Goal: Task Accomplishment & Management: Manage account settings

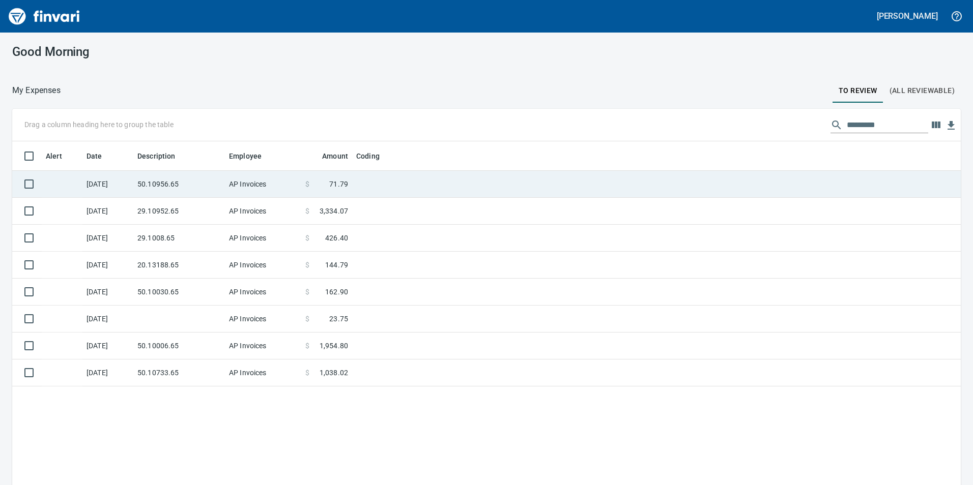
scroll to position [366, 933]
click at [196, 179] on td "50.10956.65" at bounding box center [179, 184] width 92 height 27
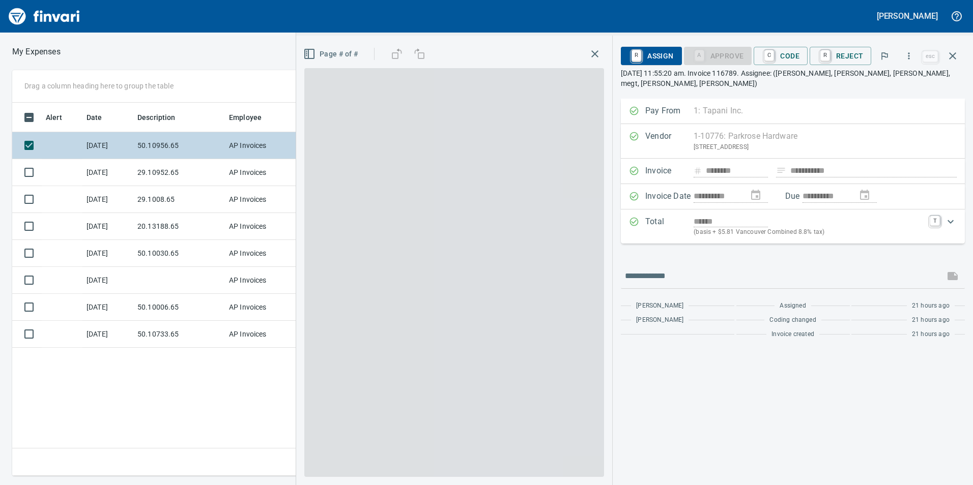
scroll to position [366, 686]
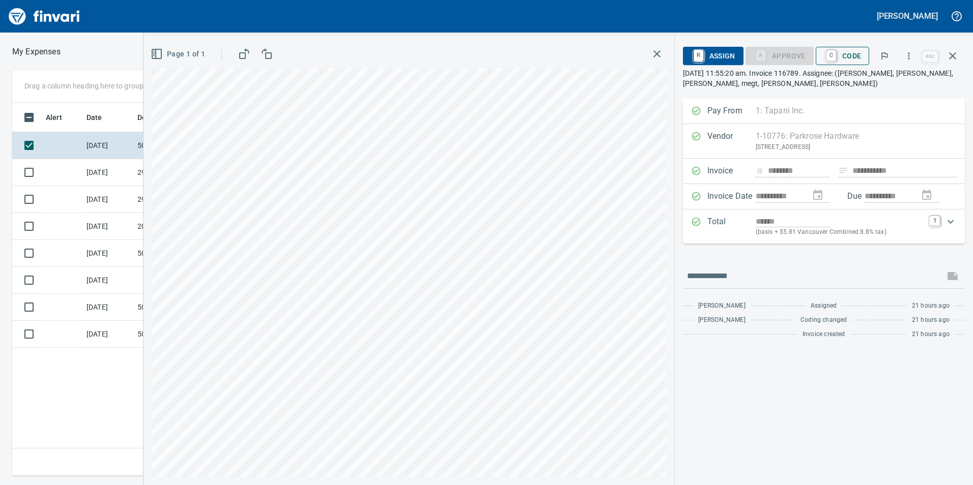
click at [861, 63] on span "C Code" at bounding box center [842, 55] width 38 height 17
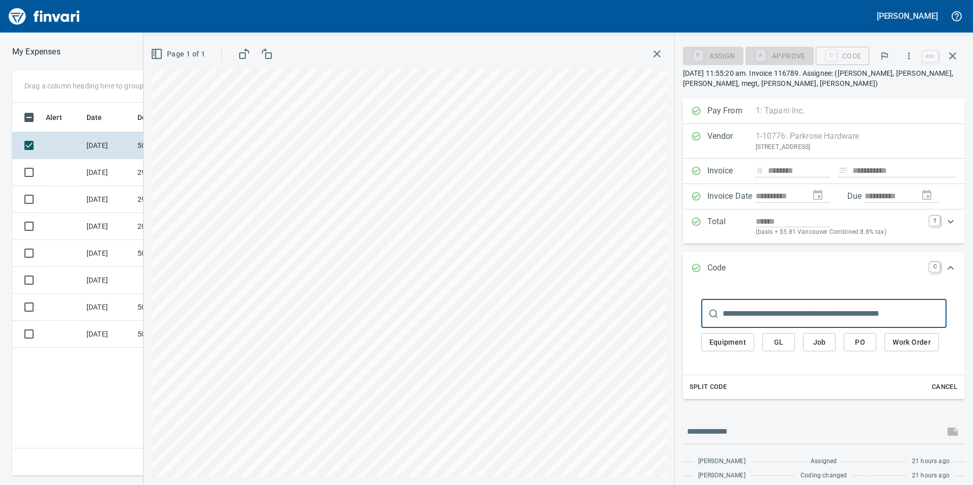
click at [789, 351] on button "GL" at bounding box center [778, 342] width 33 height 19
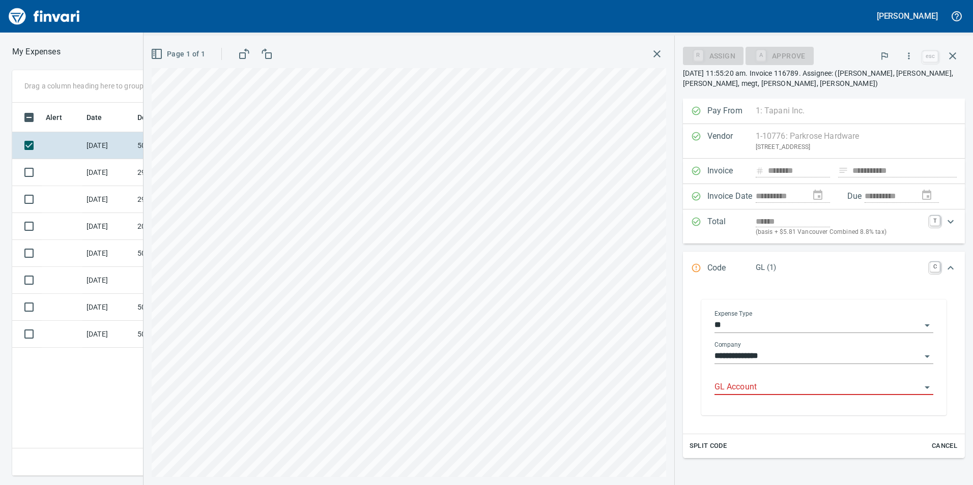
click at [753, 388] on input "GL Account" at bounding box center [817, 387] width 207 height 14
click at [754, 410] on li "6050.65.10: SMTC Repair" at bounding box center [819, 413] width 211 height 24
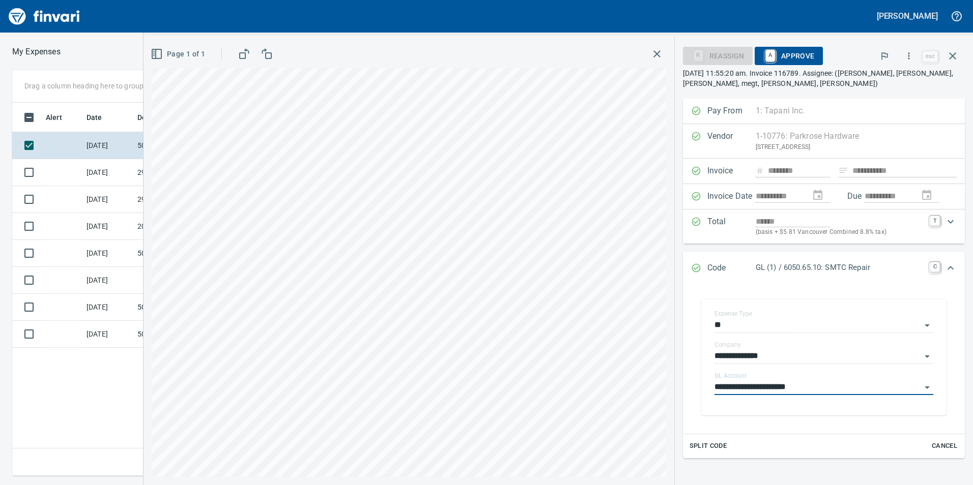
type input "**********"
click at [802, 61] on span "A Approve" at bounding box center [788, 55] width 52 height 17
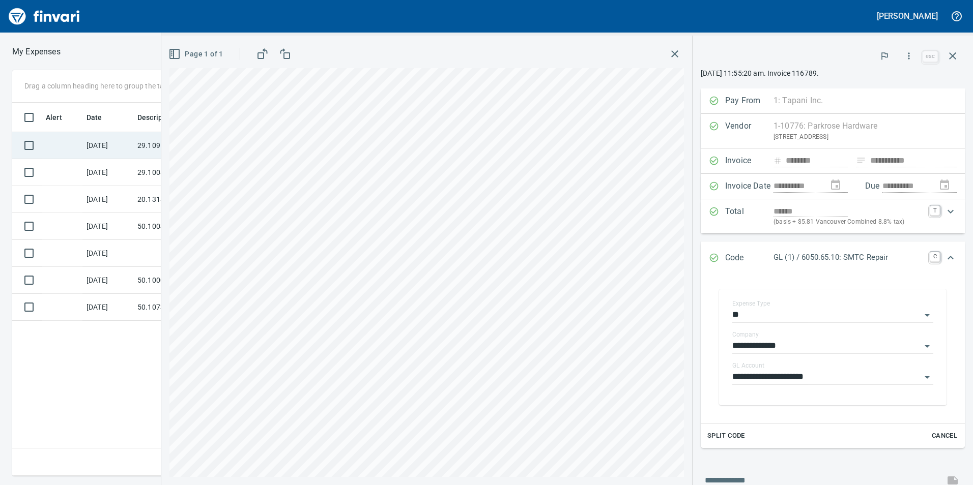
click at [104, 152] on td "[DATE]" at bounding box center [107, 145] width 51 height 27
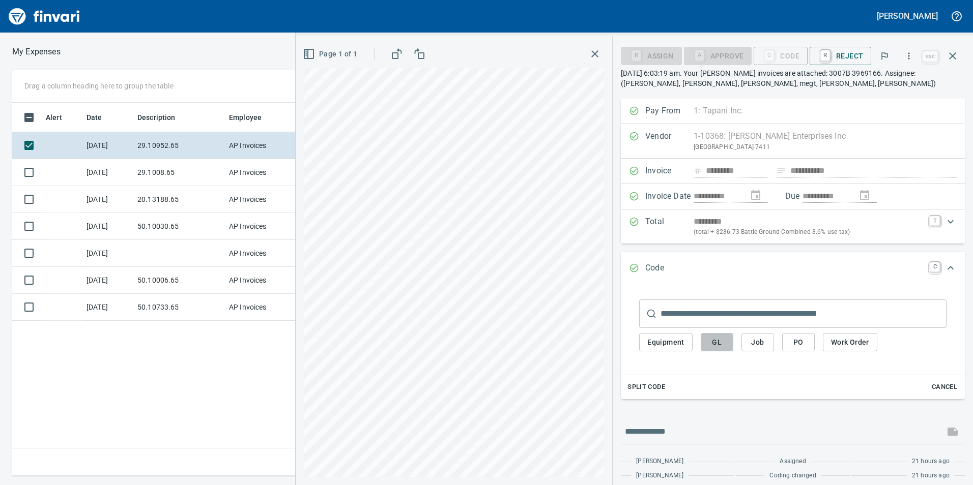
click at [719, 340] on span "GL" at bounding box center [717, 342] width 16 height 13
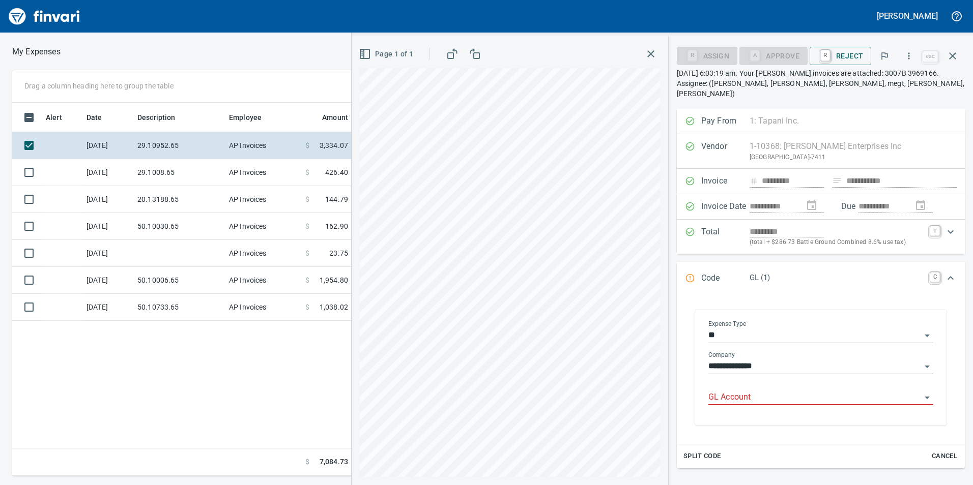
click at [741, 391] on input "GL Account" at bounding box center [814, 398] width 213 height 14
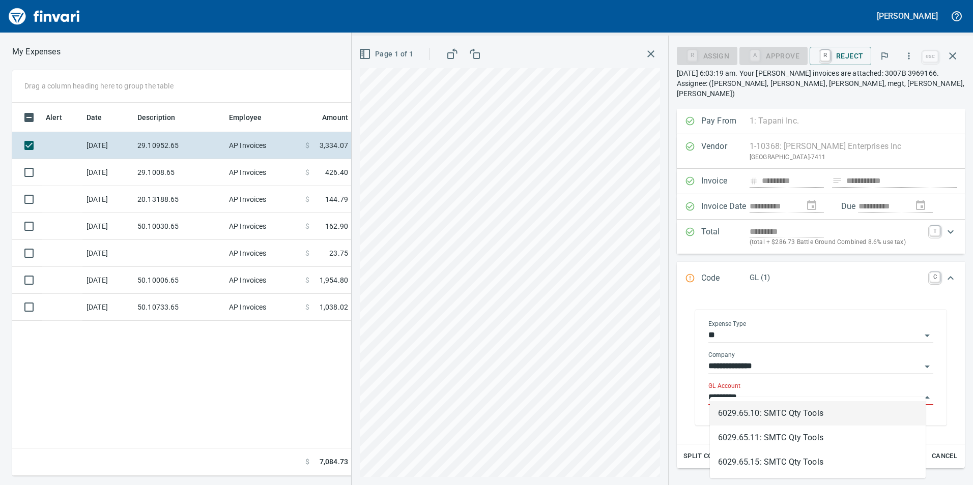
scroll to position [366, 686]
click at [748, 415] on li "6029.65.10: SMTC Qty Tools" at bounding box center [818, 413] width 216 height 24
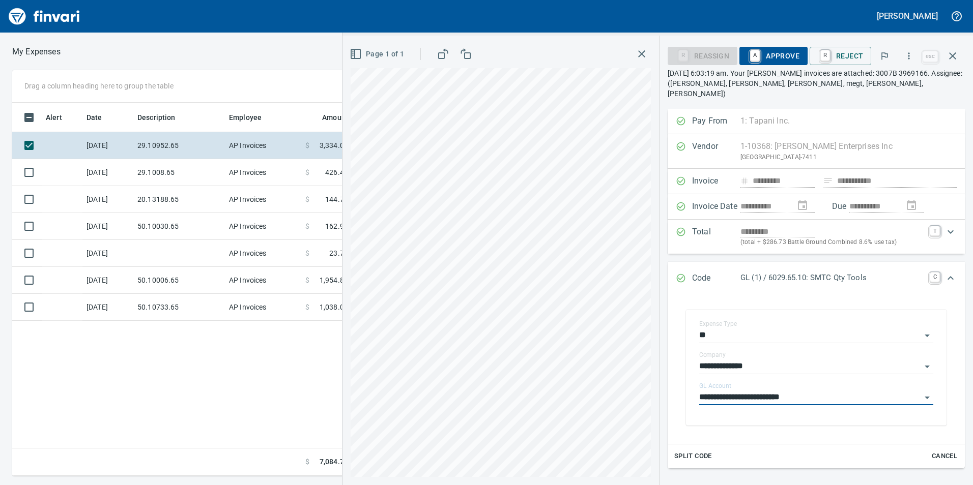
type input "**********"
click at [769, 55] on span "A Approve" at bounding box center [773, 55] width 52 height 17
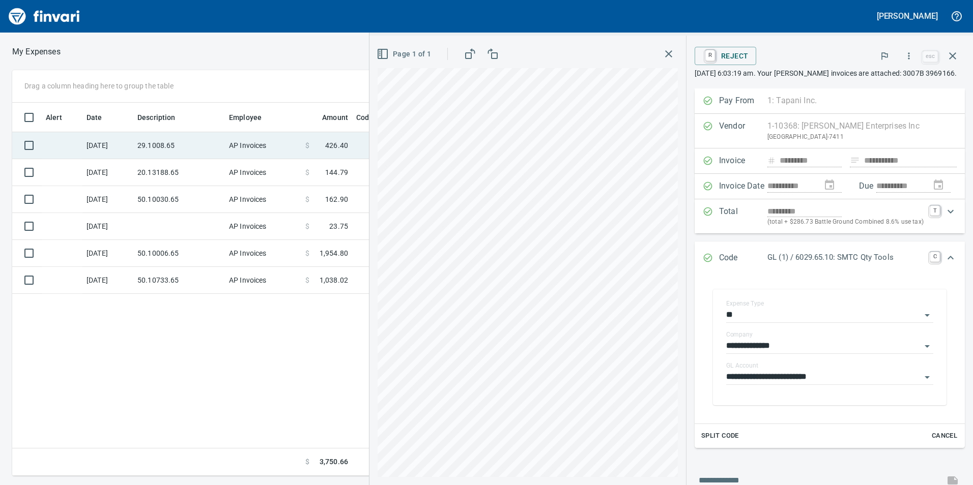
click at [195, 141] on td "29.1008.65" at bounding box center [179, 145] width 92 height 27
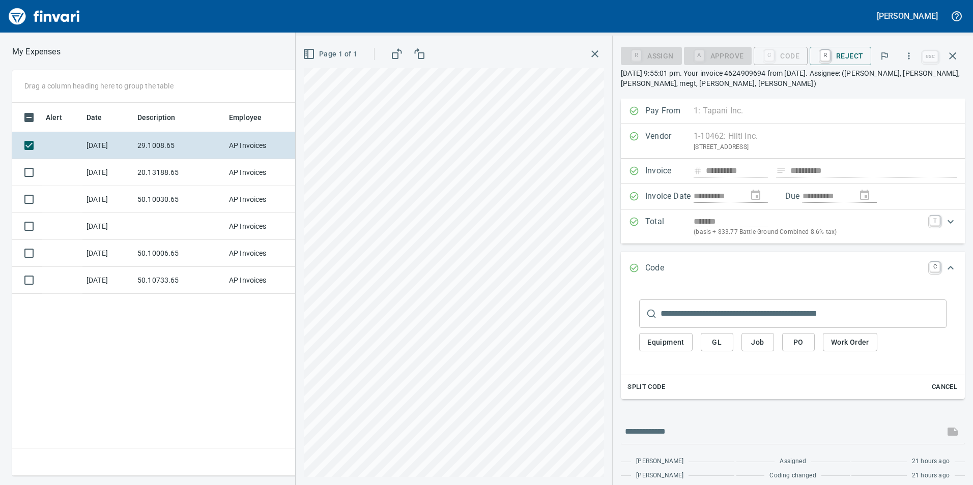
click at [721, 350] on button "GL" at bounding box center [716, 342] width 33 height 19
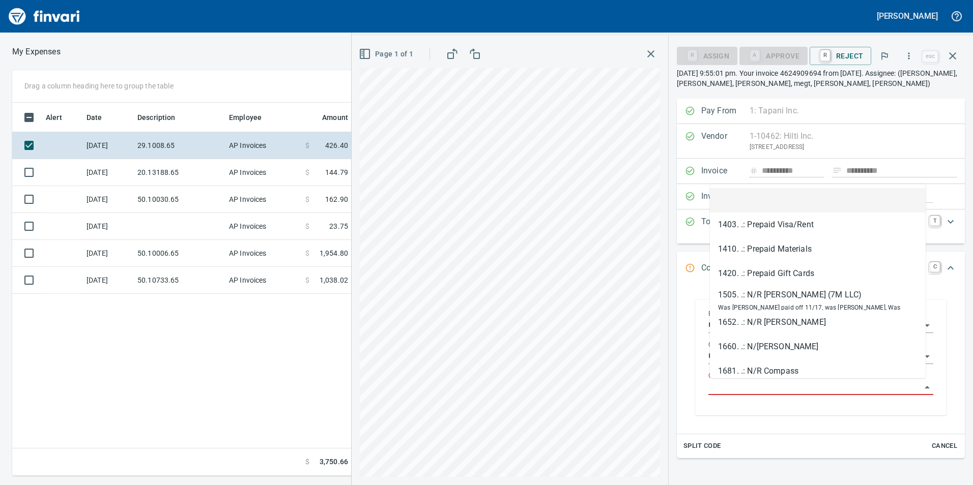
click at [729, 389] on input "GL Account" at bounding box center [814, 387] width 213 height 14
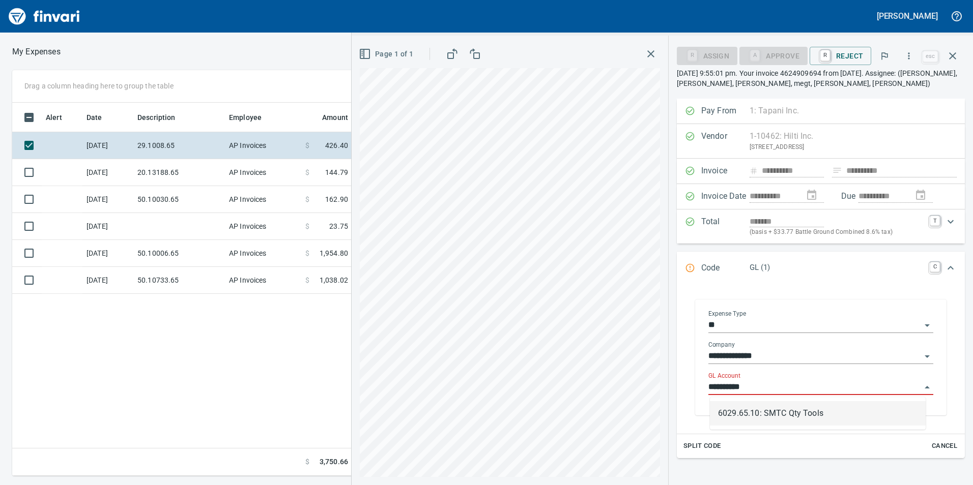
scroll to position [366, 686]
click at [787, 406] on li "6029.65.10: SMTC Qty Tools" at bounding box center [818, 413] width 216 height 24
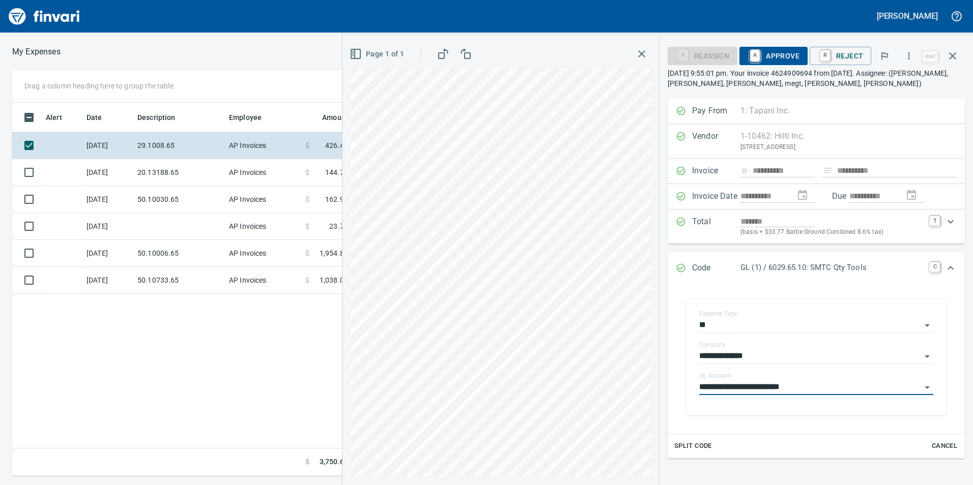
type input "**********"
click at [796, 50] on span "A Approve" at bounding box center [773, 55] width 52 height 17
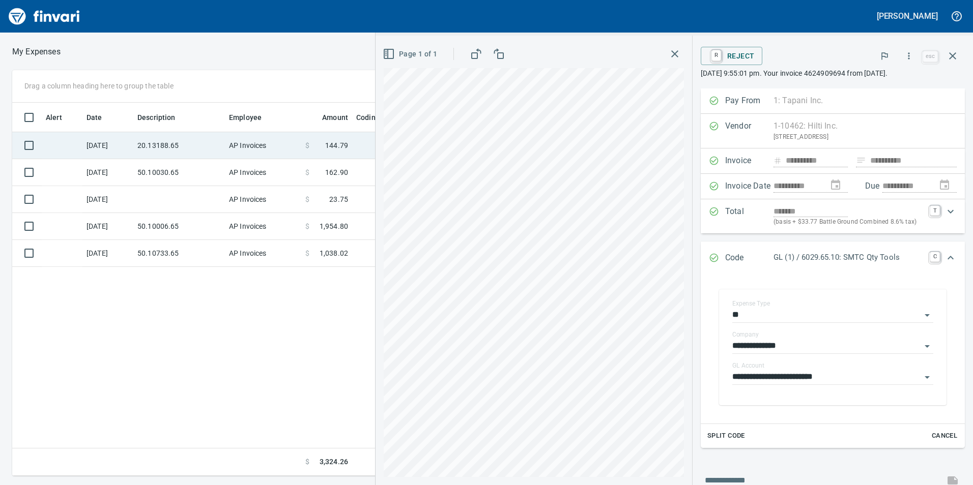
click at [143, 136] on td "20.13188.65" at bounding box center [179, 145] width 92 height 27
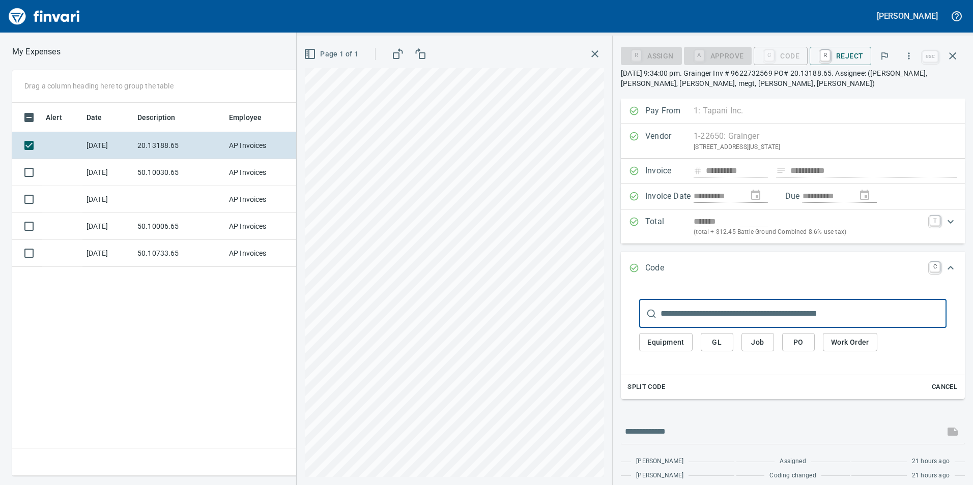
scroll to position [22, 0]
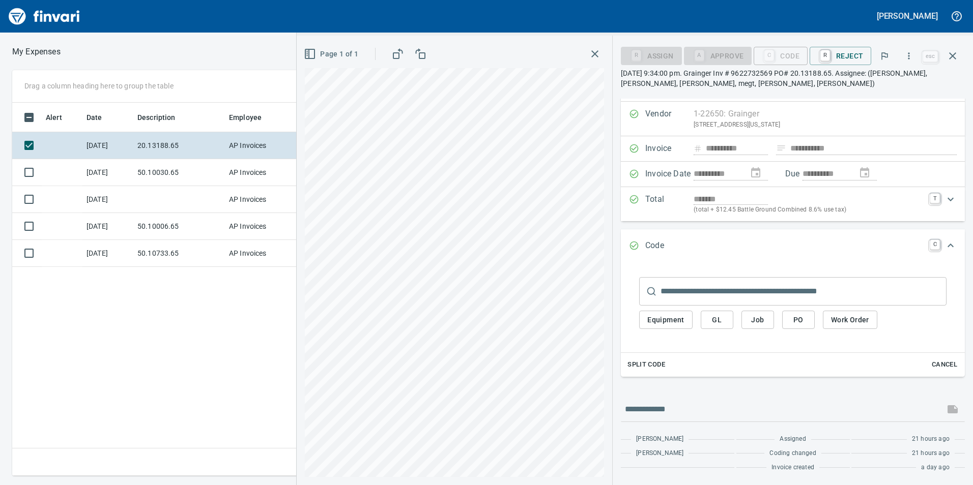
click at [722, 340] on div "​ Equipment GL Job PO Work Order" at bounding box center [793, 306] width 328 height 78
click at [722, 318] on span "GL" at bounding box center [717, 320] width 16 height 13
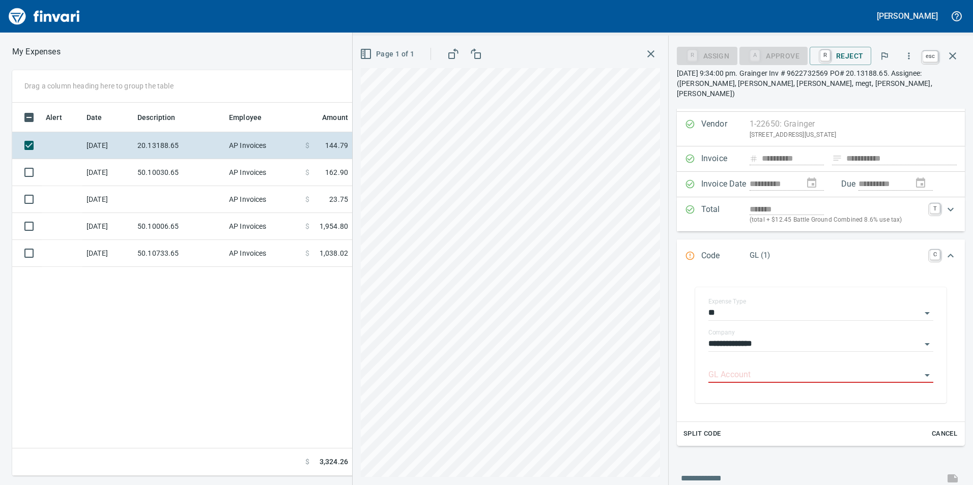
click at [951, 55] on icon "button" at bounding box center [952, 56] width 12 height 12
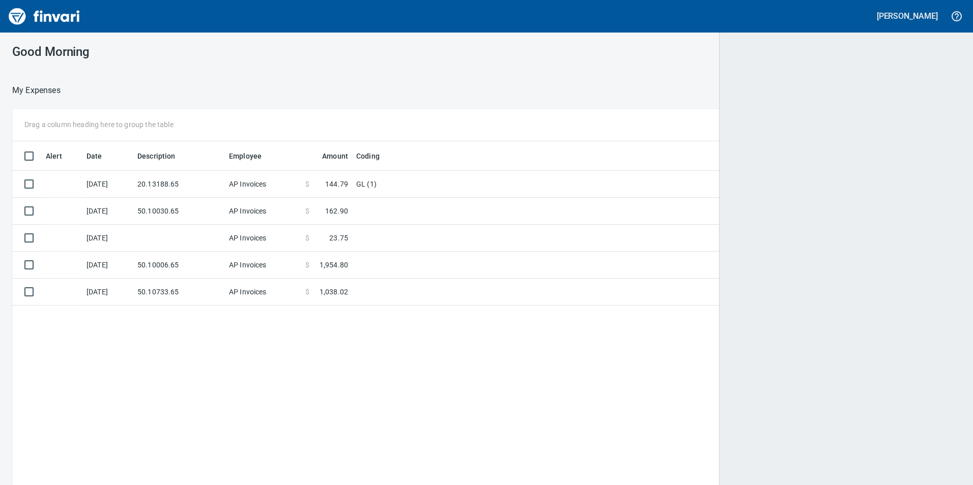
scroll to position [366, 931]
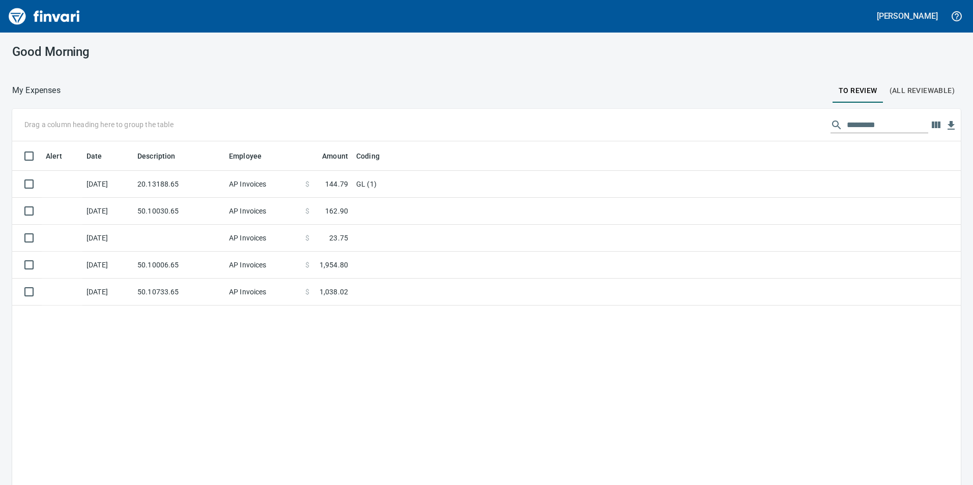
click at [912, 81] on button "(All Reviewable)" at bounding box center [921, 90] width 77 height 24
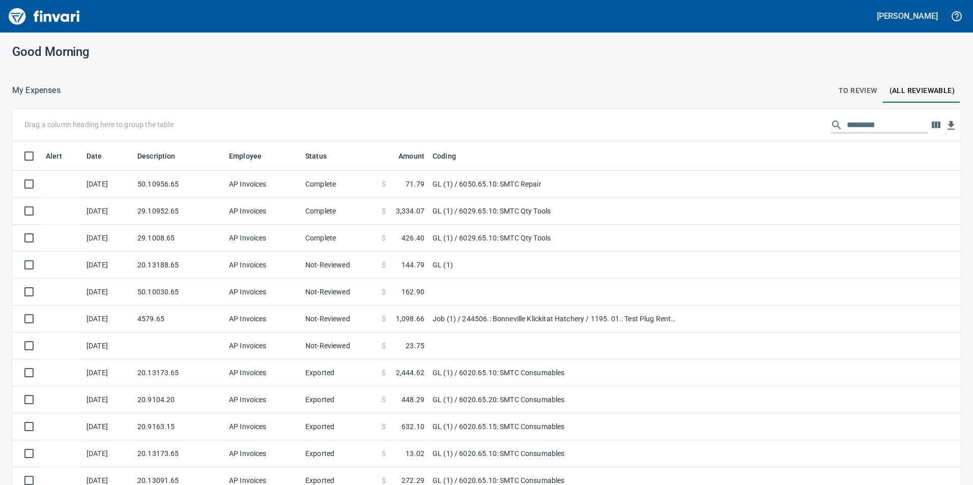
scroll to position [366, 925]
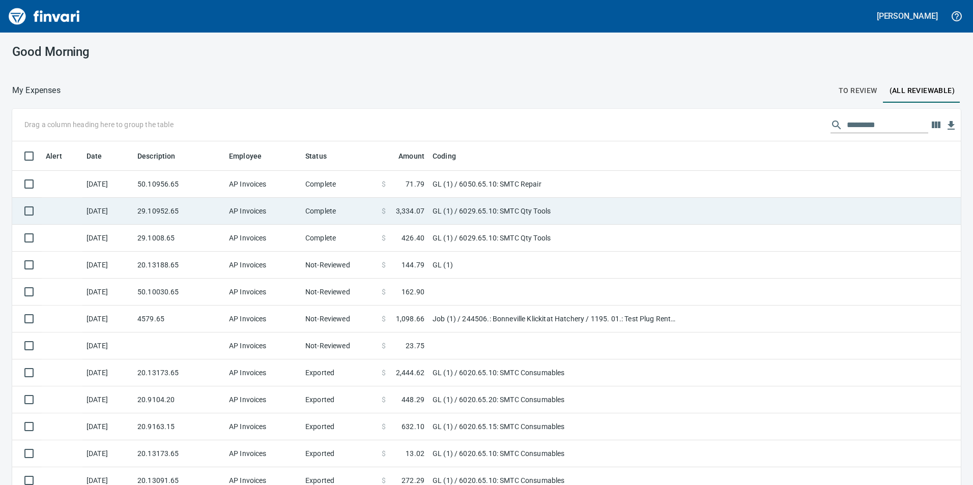
click at [209, 211] on td "29.10952.65" at bounding box center [179, 211] width 92 height 27
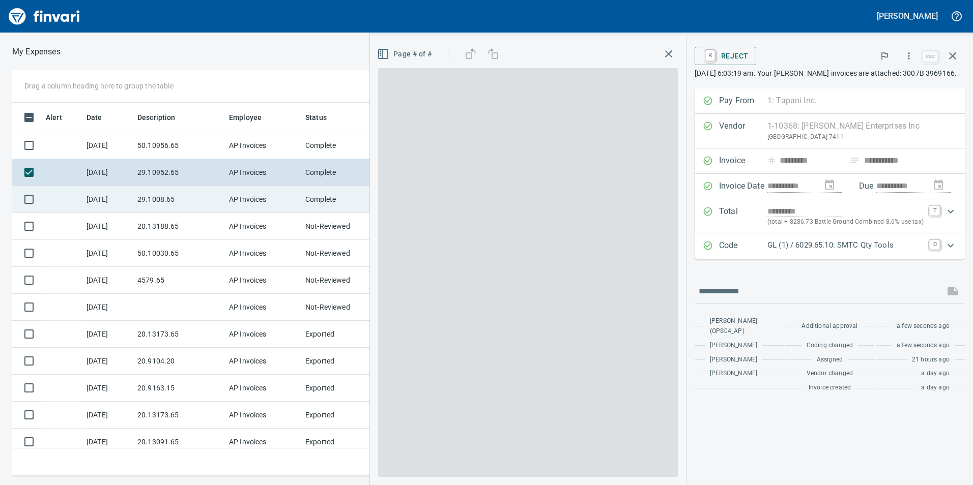
scroll to position [366, 679]
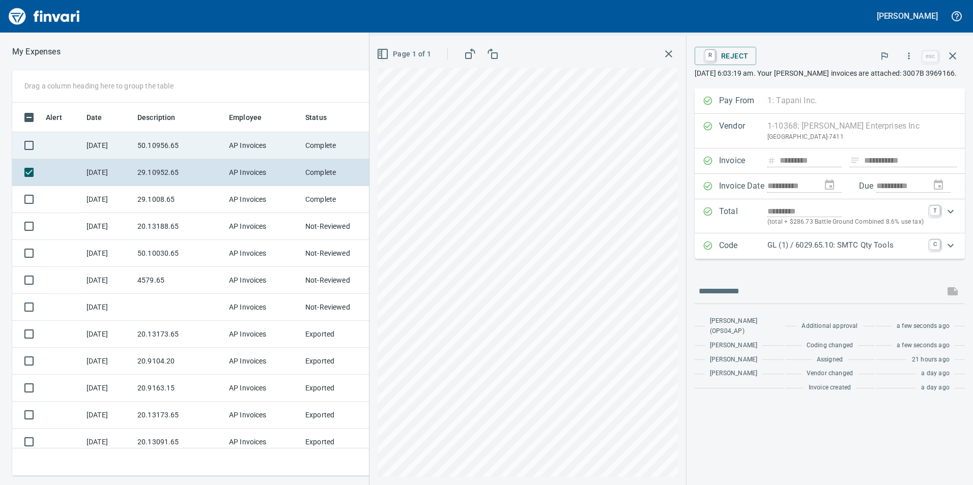
click at [138, 153] on td "50.10956.65" at bounding box center [179, 145] width 92 height 27
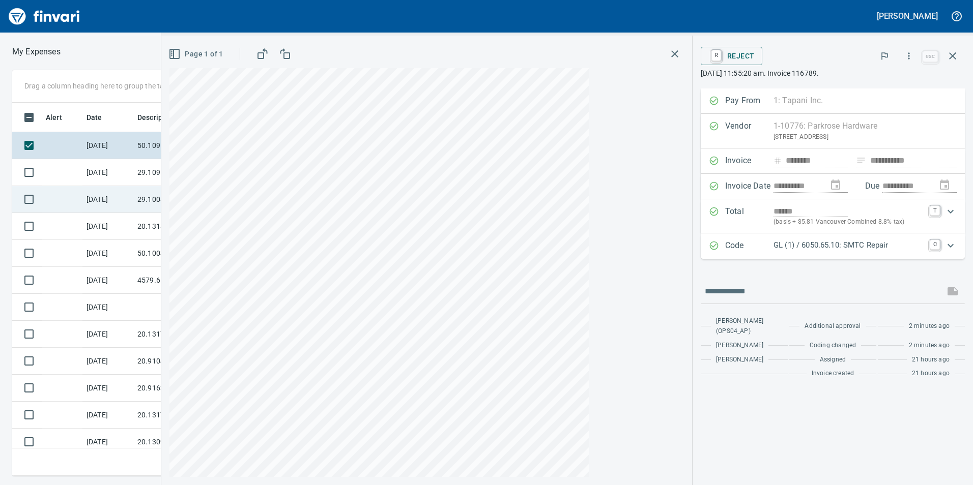
click at [144, 200] on td "29.1008.65" at bounding box center [179, 199] width 92 height 27
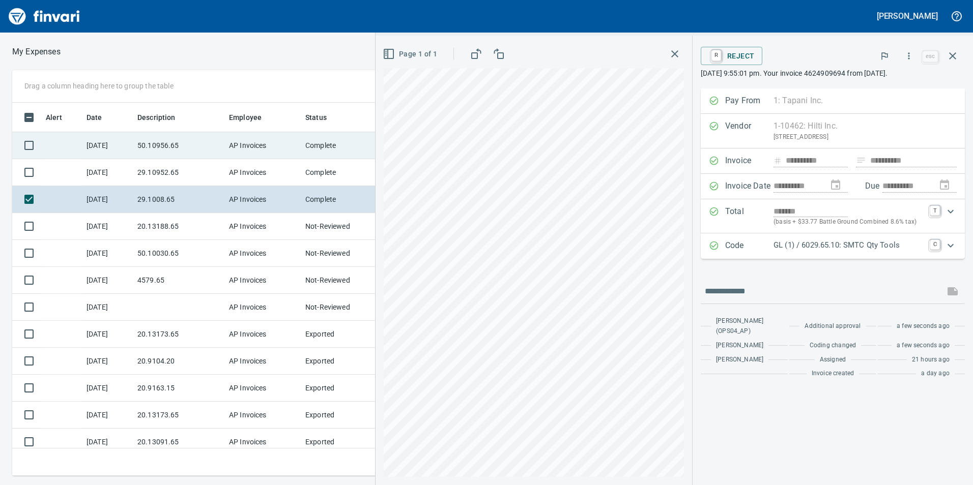
click at [216, 155] on td "50.10956.65" at bounding box center [179, 145] width 92 height 27
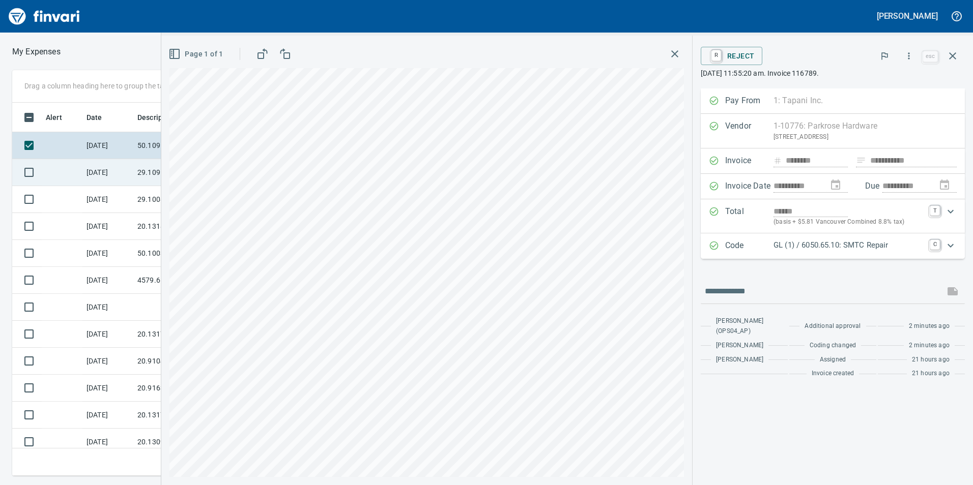
click at [127, 168] on td "[DATE]" at bounding box center [107, 172] width 51 height 27
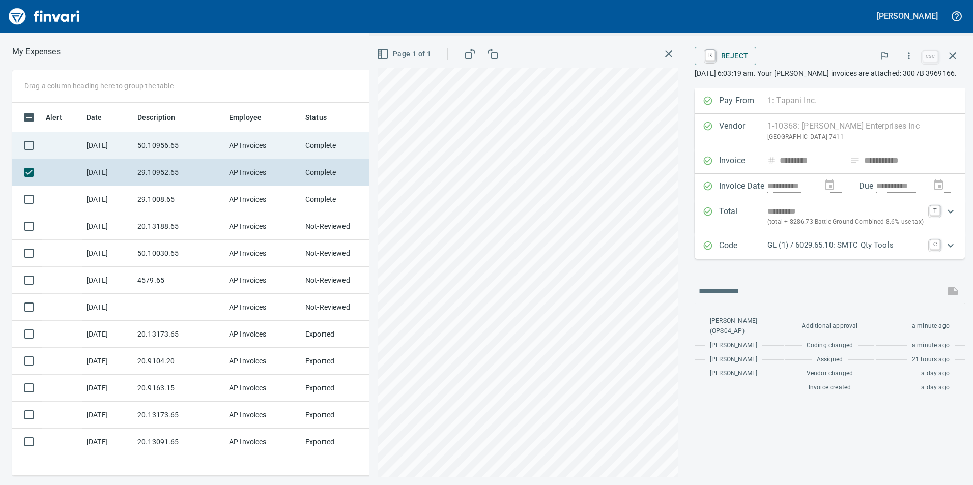
click at [275, 141] on td "AP Invoices" at bounding box center [263, 145] width 76 height 27
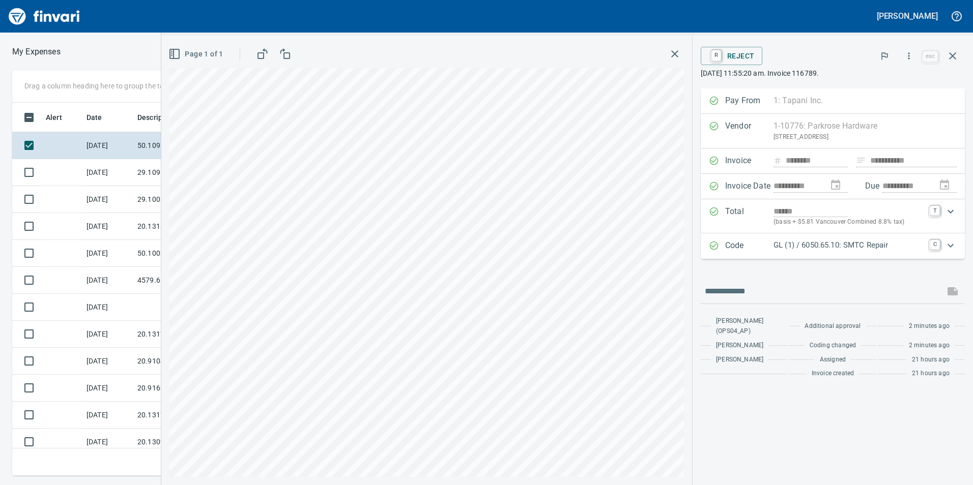
click at [944, 53] on button "button" at bounding box center [952, 56] width 24 height 24
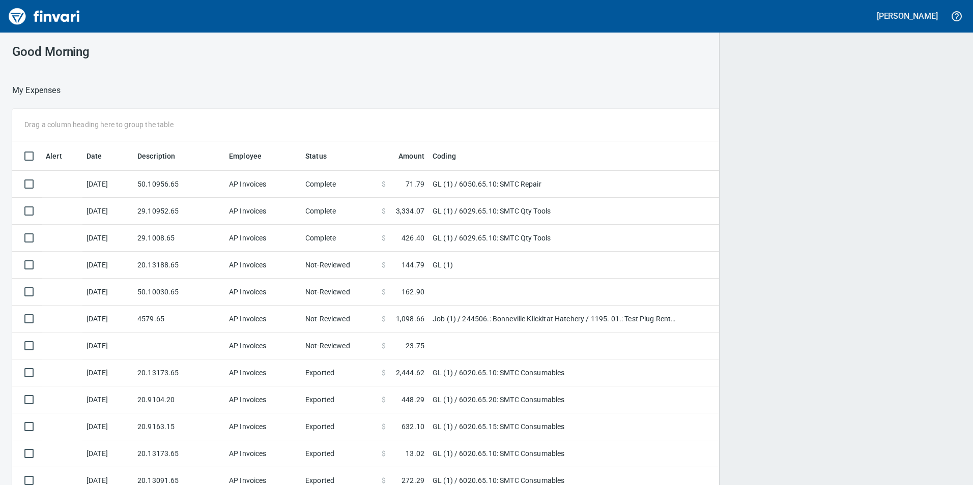
scroll to position [1, 1]
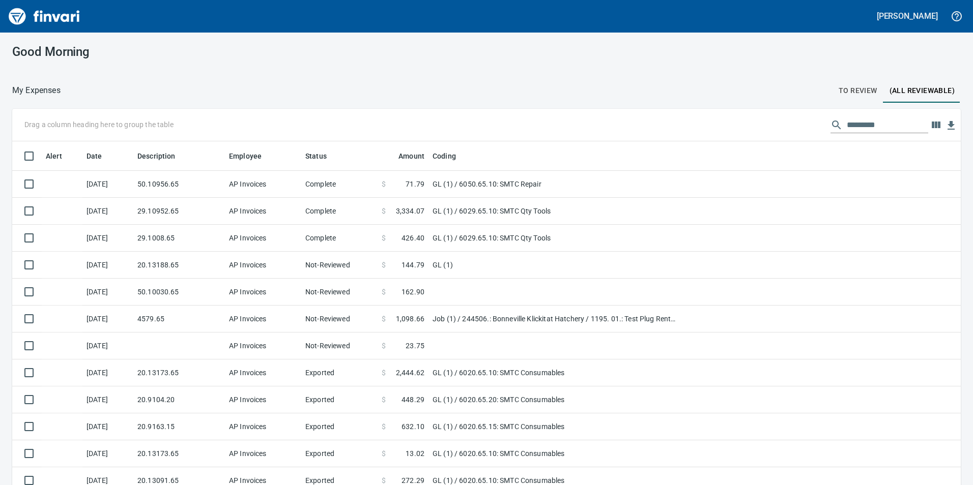
click at [840, 86] on span "To Review" at bounding box center [857, 90] width 39 height 13
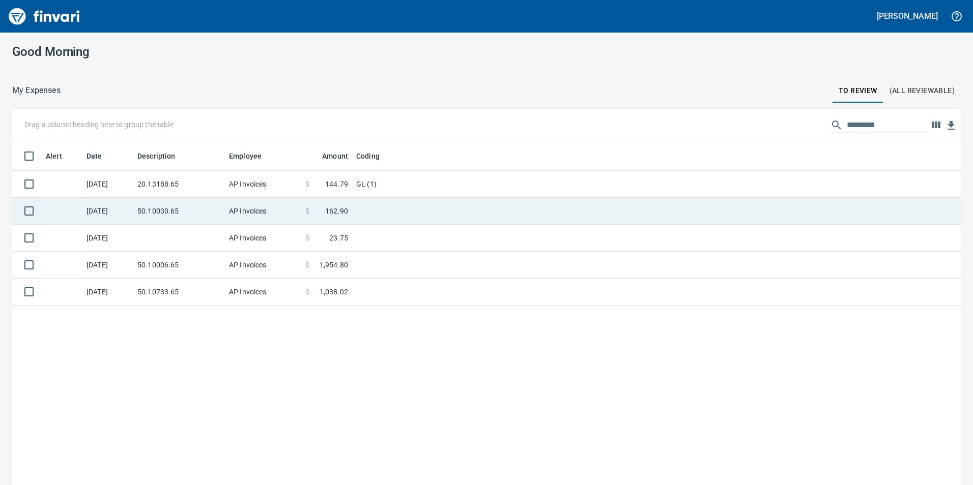
scroll to position [1, 1]
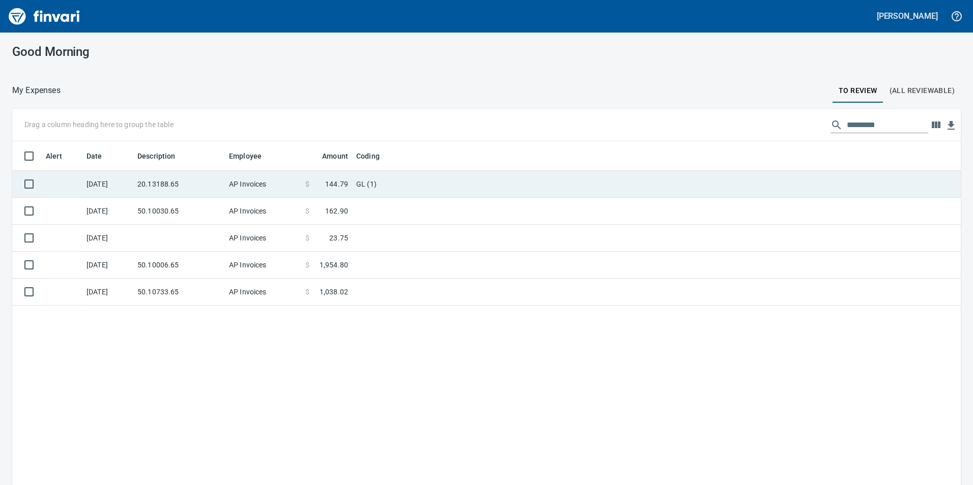
click at [159, 183] on td "20.13188.65" at bounding box center [179, 184] width 92 height 27
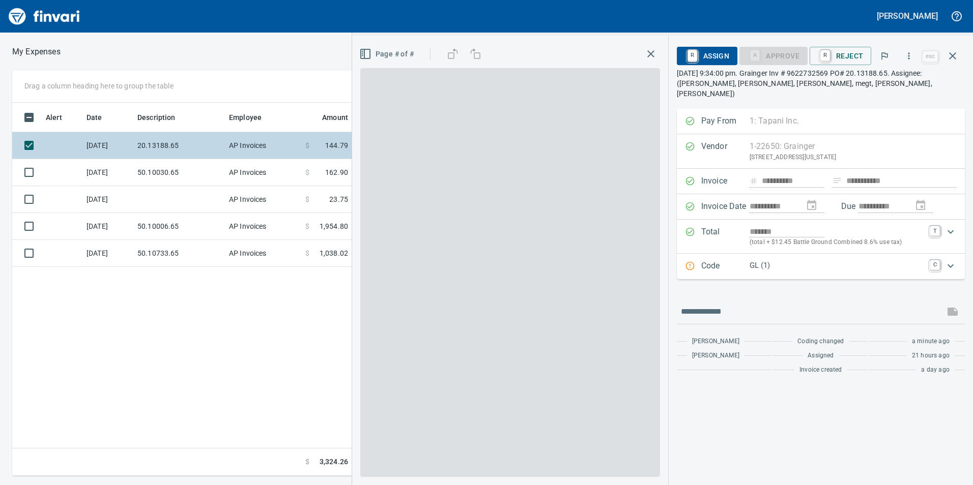
scroll to position [366, 686]
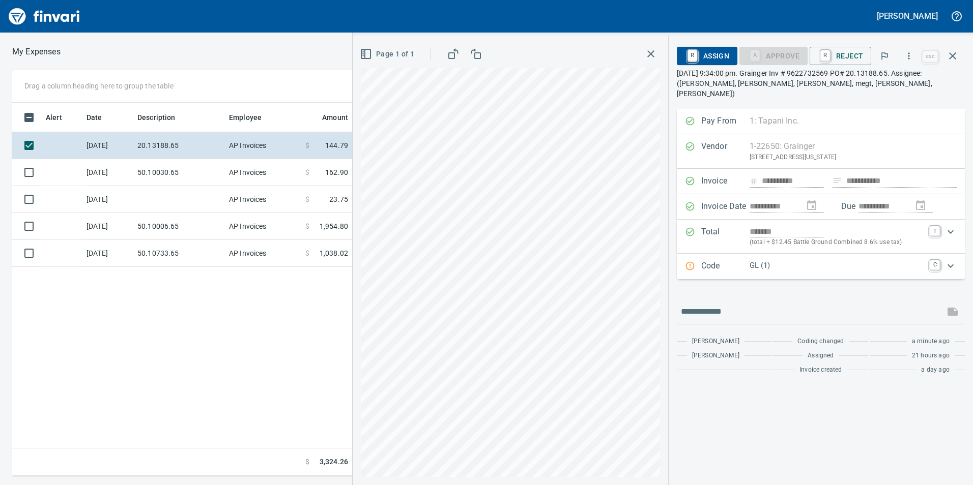
click at [778, 260] on p "GL (1)" at bounding box center [836, 266] width 174 height 12
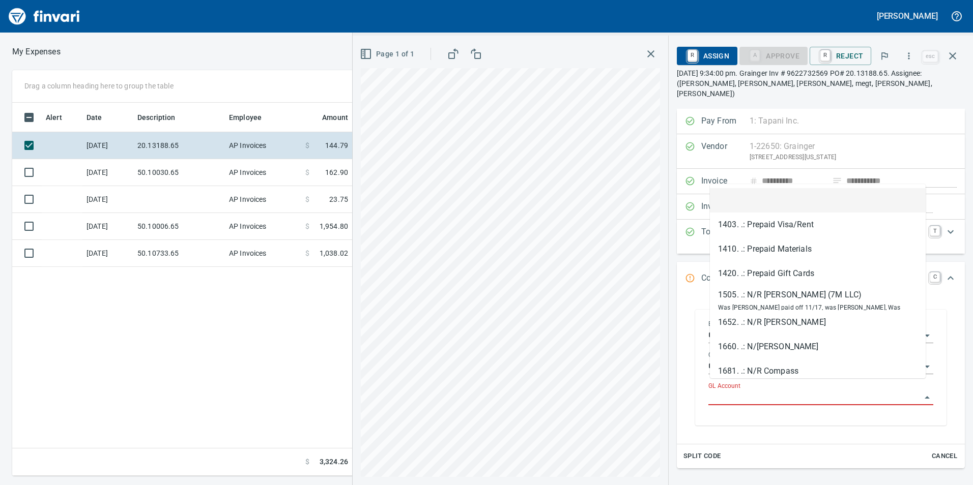
click at [788, 394] on input "GL Account" at bounding box center [814, 398] width 213 height 14
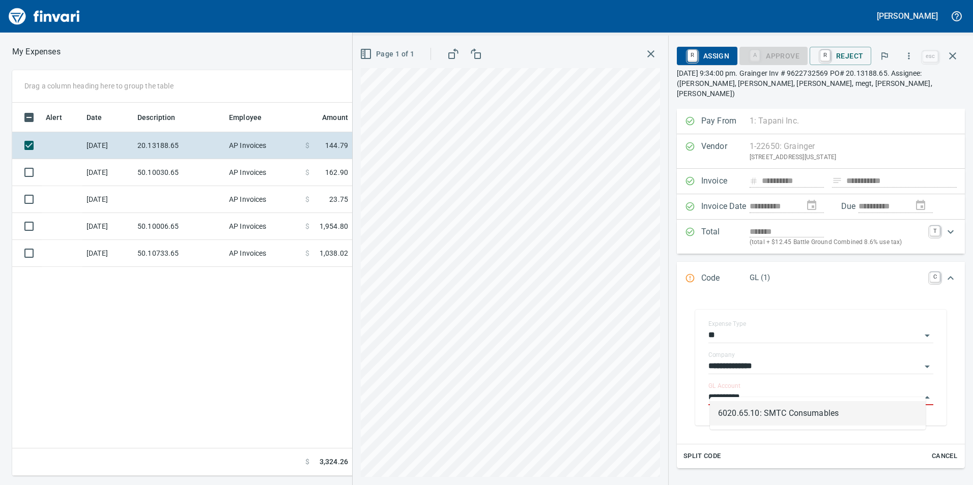
click at [750, 405] on li "6020.65.10: SMTC Consumables" at bounding box center [818, 413] width 216 height 24
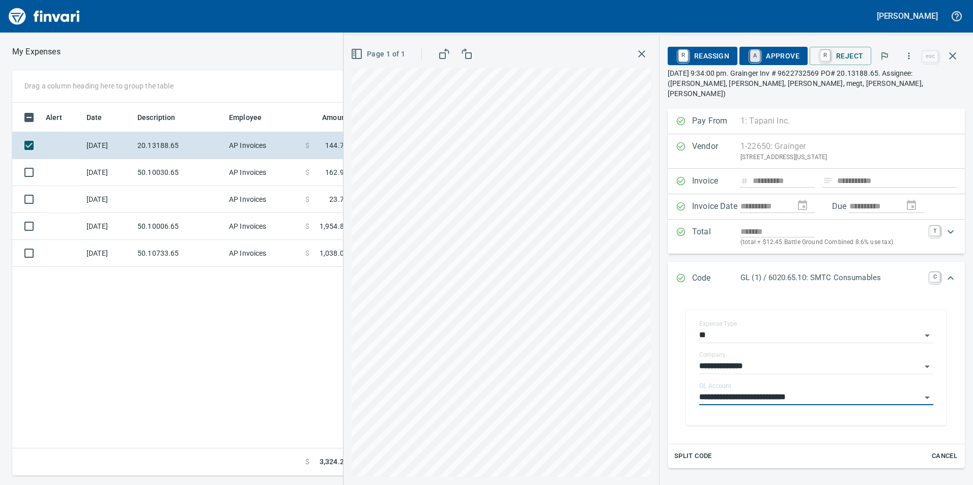
type input "**********"
click at [759, 56] on link "A" at bounding box center [755, 55] width 10 height 11
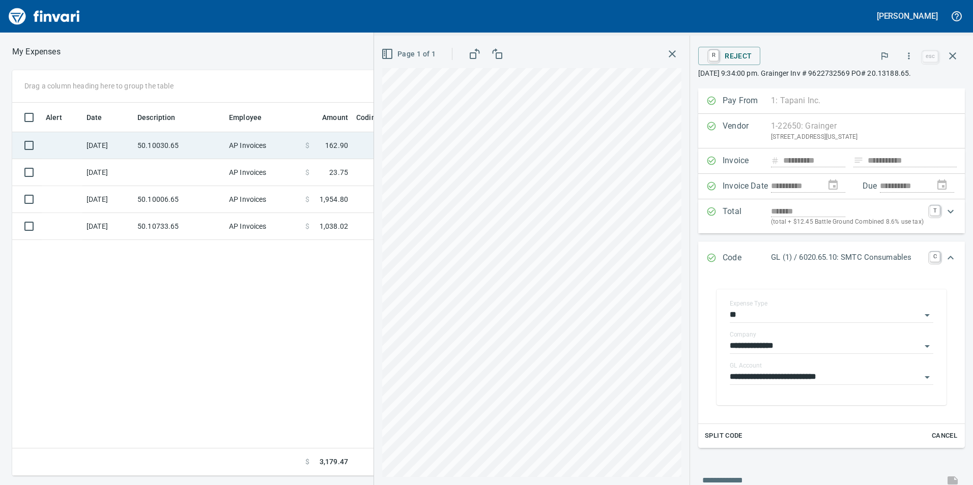
click at [252, 151] on td "AP Invoices" at bounding box center [263, 145] width 76 height 27
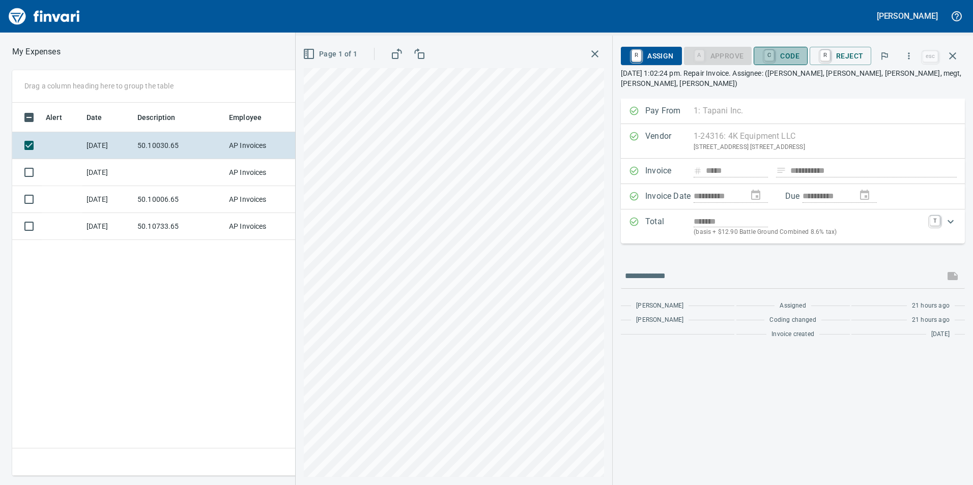
click at [786, 57] on span "C Code" at bounding box center [780, 55] width 38 height 17
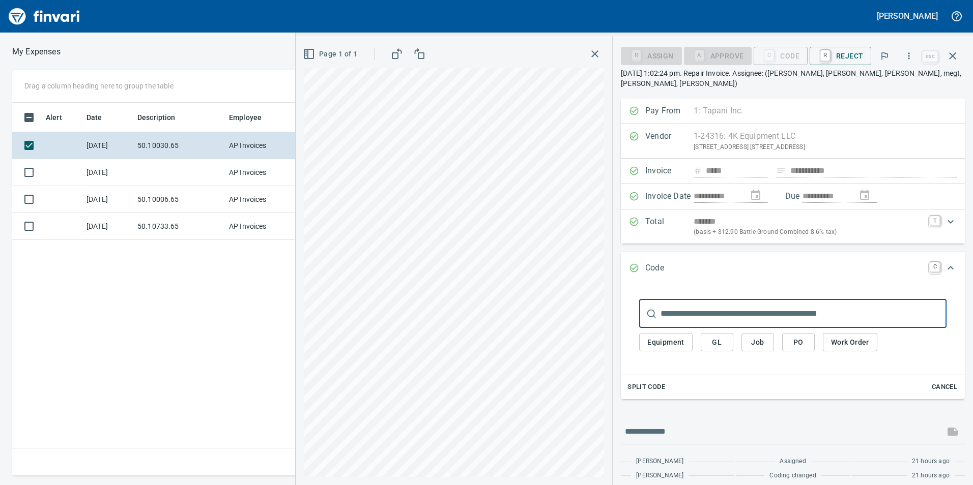
click at [725, 336] on span "GL" at bounding box center [717, 342] width 16 height 13
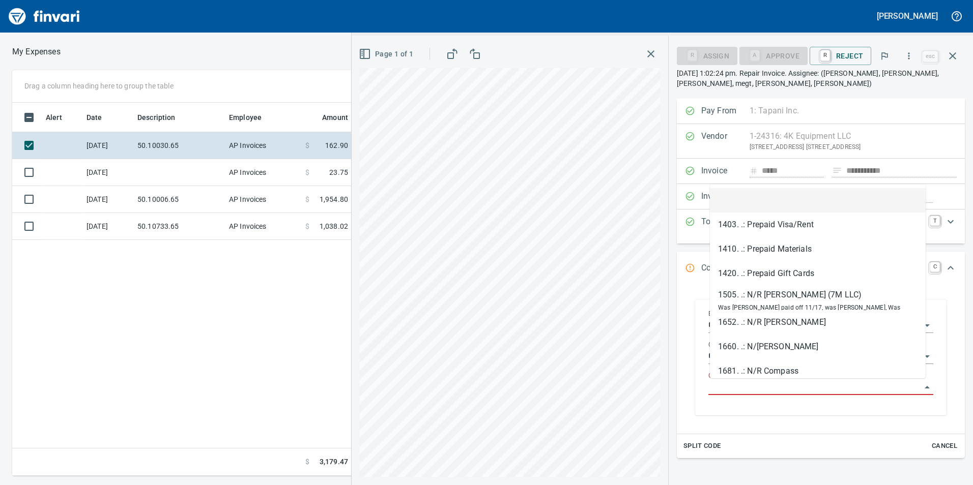
click at [727, 387] on input "GL Account" at bounding box center [814, 387] width 213 height 14
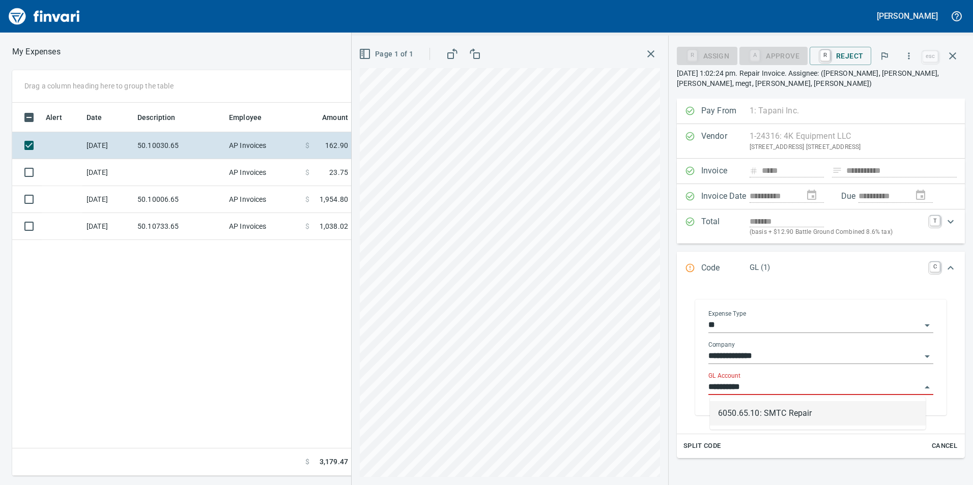
scroll to position [366, 686]
click at [820, 406] on li "6050.65.10: SMTC Repair" at bounding box center [818, 413] width 216 height 24
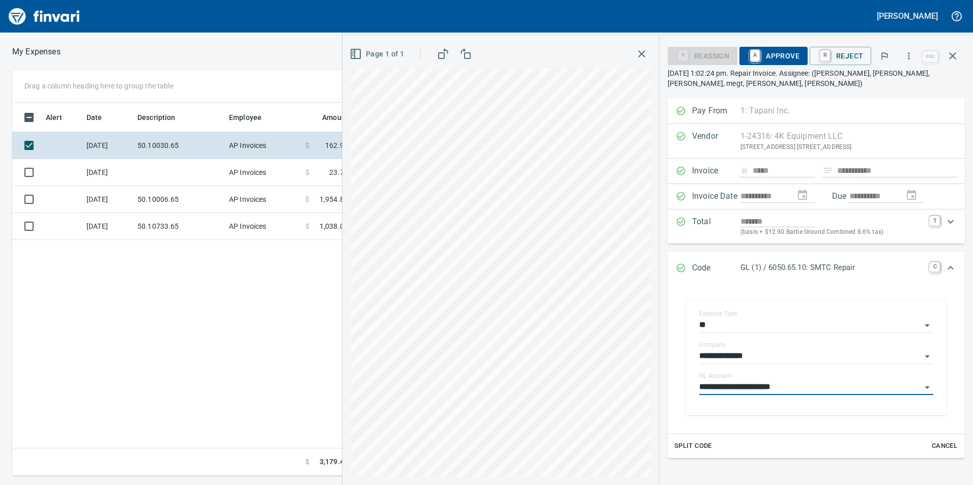
type input "**********"
click at [772, 53] on span "A Approve" at bounding box center [773, 55] width 52 height 17
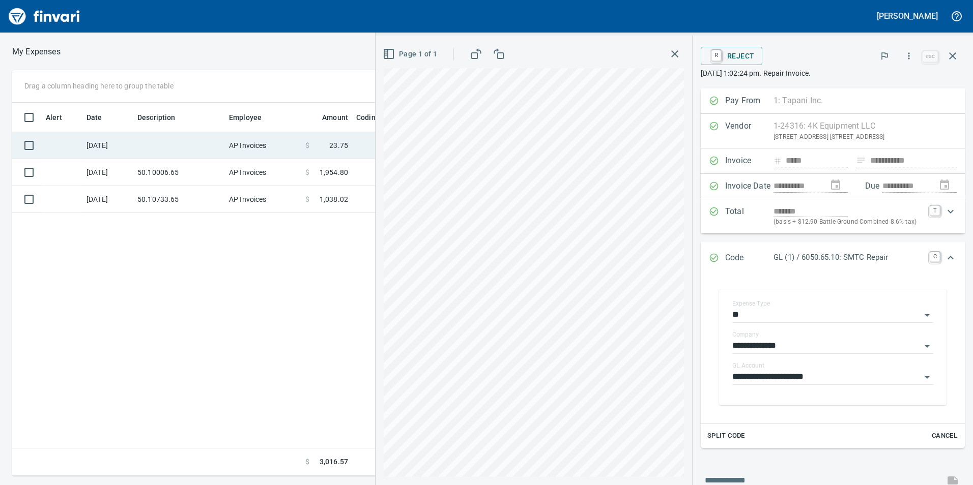
click at [155, 153] on td at bounding box center [179, 145] width 92 height 27
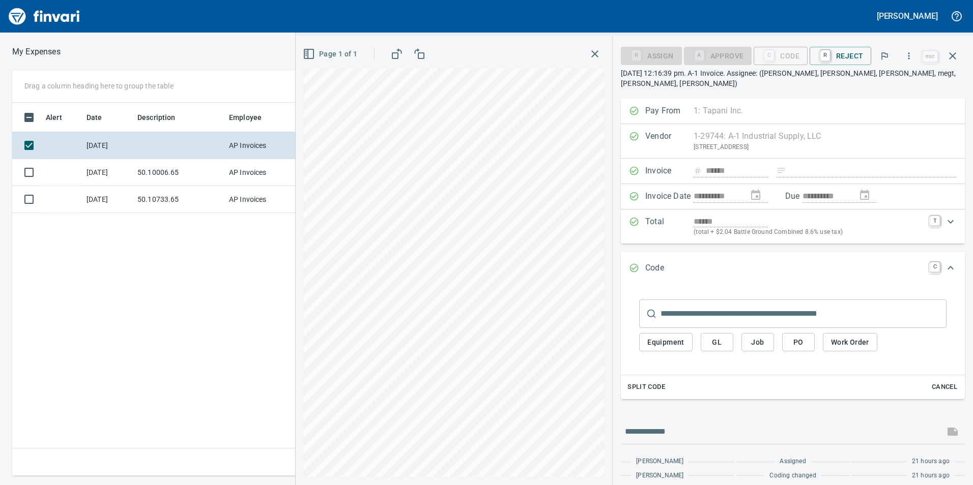
click at [193, 445] on div "**********" at bounding box center [486, 273] width 973 height 406
click at [711, 341] on div "Equipment GL Job PO Work Order" at bounding box center [792, 342] width 307 height 29
click at [711, 337] on span "GL" at bounding box center [717, 342] width 16 height 13
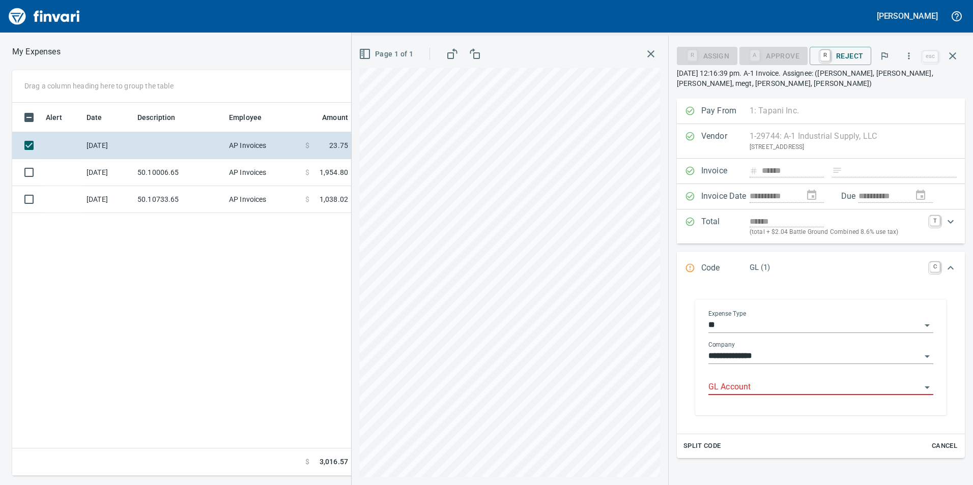
click at [714, 392] on input "GL Account" at bounding box center [814, 387] width 213 height 14
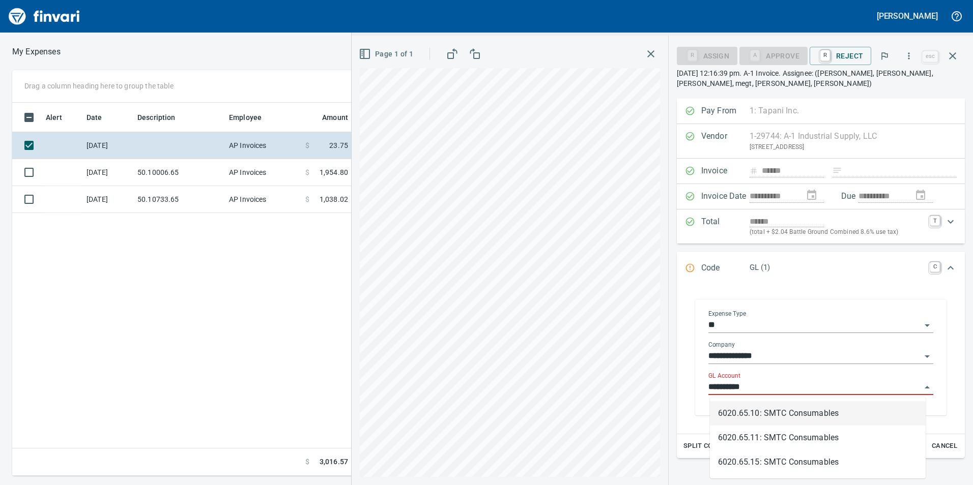
scroll to position [366, 686]
click at [759, 408] on li "6020.65.10: SMTC Consumables" at bounding box center [818, 413] width 216 height 24
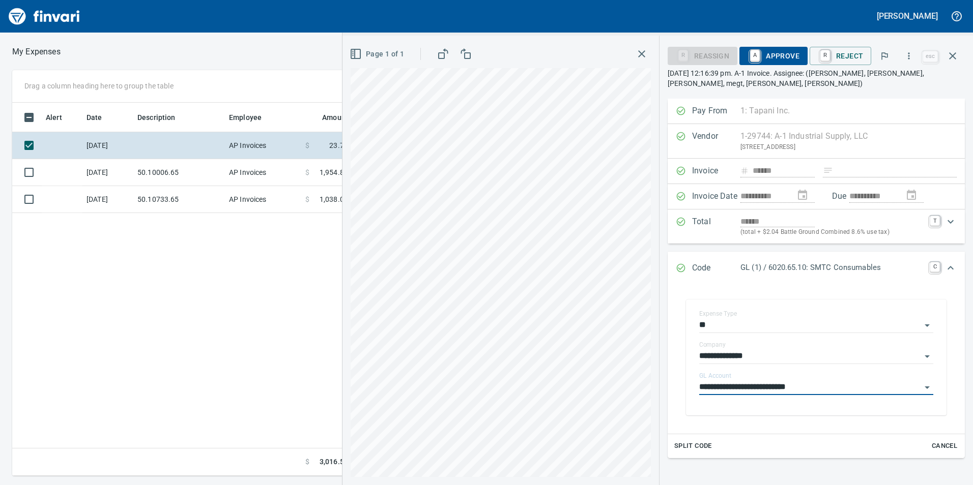
type input "**********"
click at [785, 58] on span "A Approve" at bounding box center [773, 55] width 52 height 17
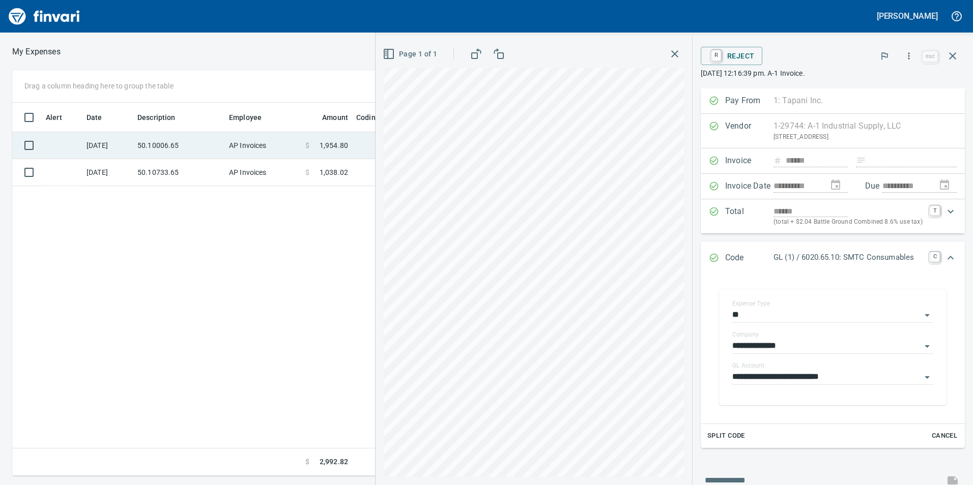
click at [208, 140] on td "50.10006.65" at bounding box center [179, 145] width 92 height 27
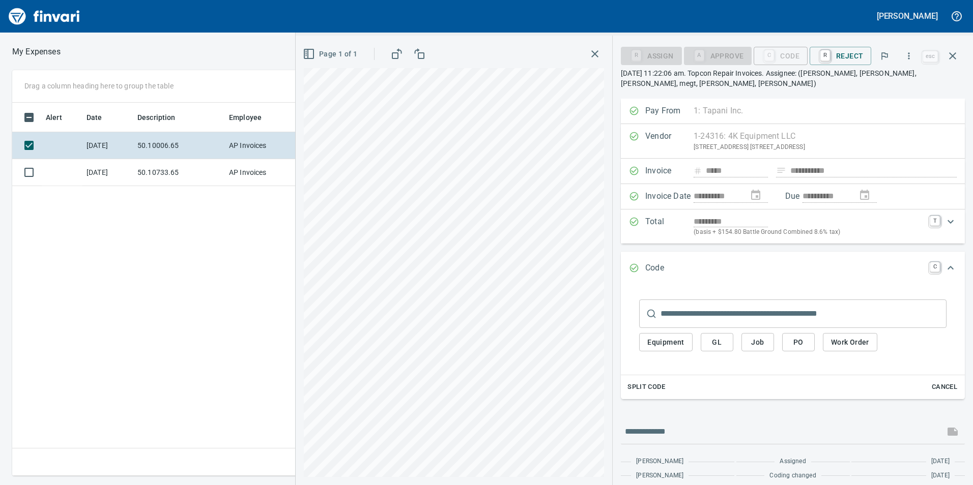
click at [727, 341] on button "GL" at bounding box center [716, 342] width 33 height 19
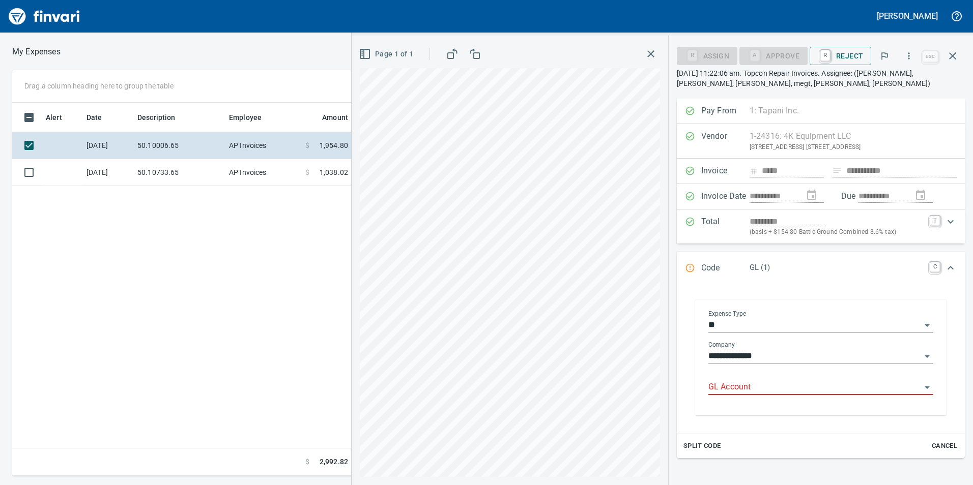
click at [726, 381] on input "GL Account" at bounding box center [814, 387] width 213 height 14
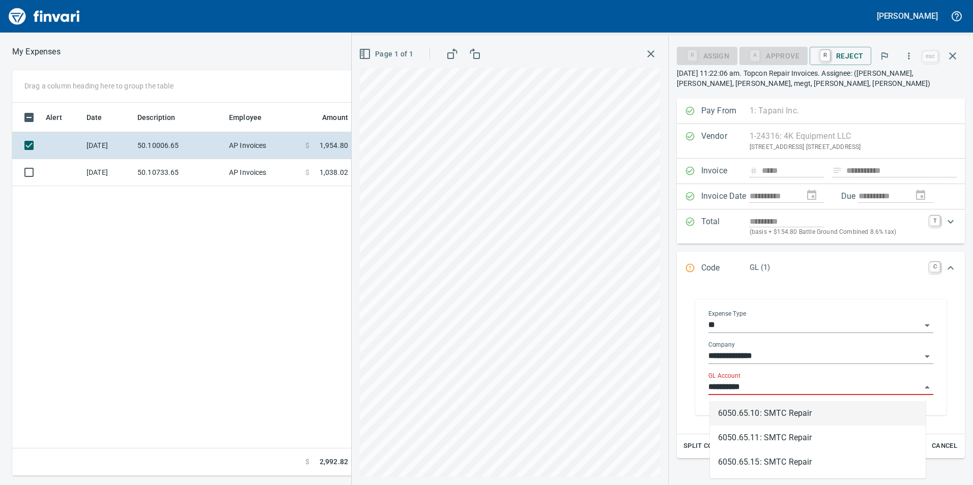
scroll to position [366, 686]
click at [805, 417] on li "6050.65.10: SMTC Repair" at bounding box center [818, 413] width 216 height 24
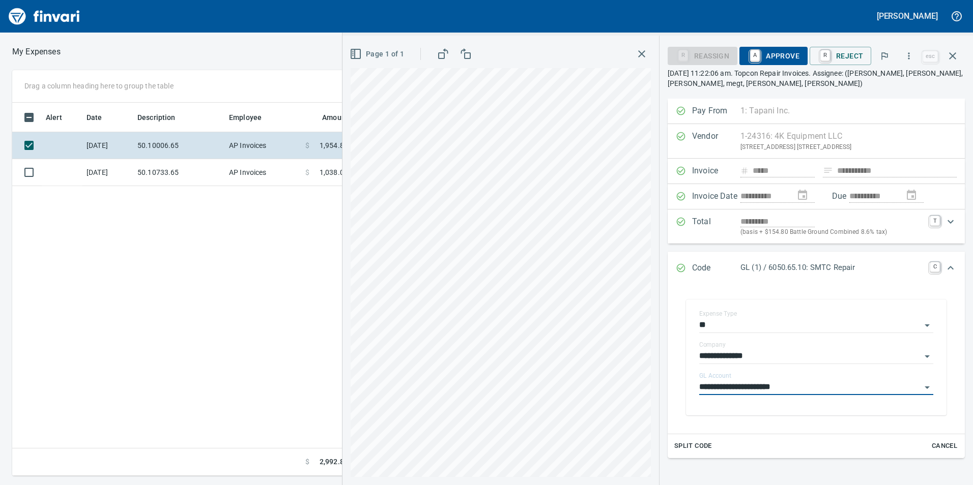
type input "**********"
click at [782, 49] on span "A Approve" at bounding box center [773, 55] width 52 height 17
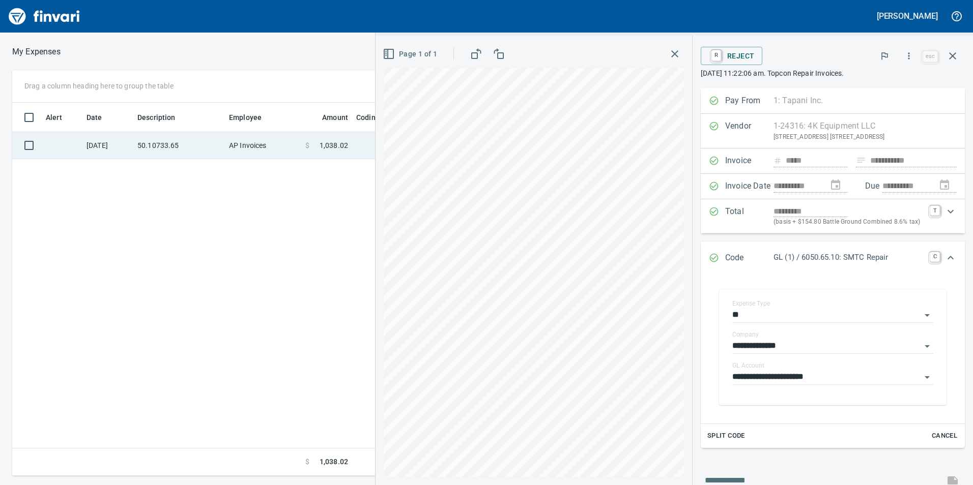
click at [204, 136] on td "50.10733.65" at bounding box center [179, 145] width 92 height 27
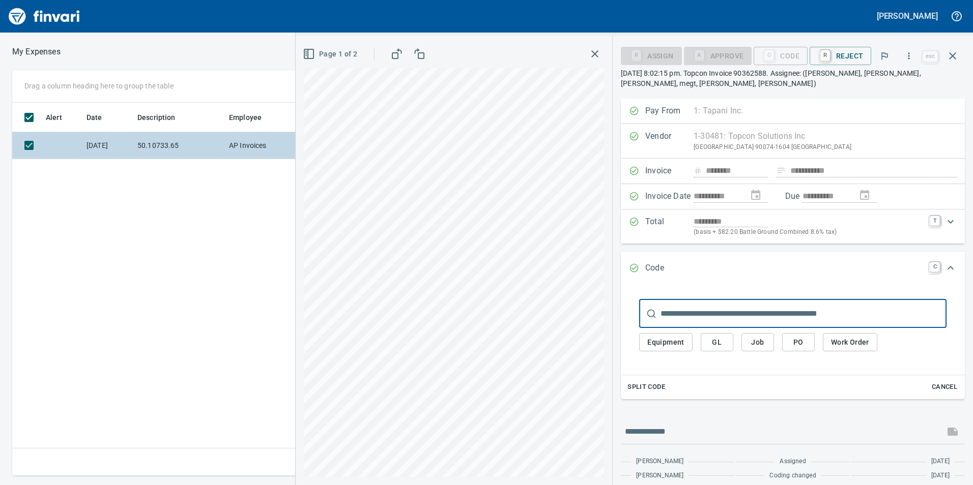
click at [163, 148] on td "50.10733.65" at bounding box center [179, 145] width 92 height 27
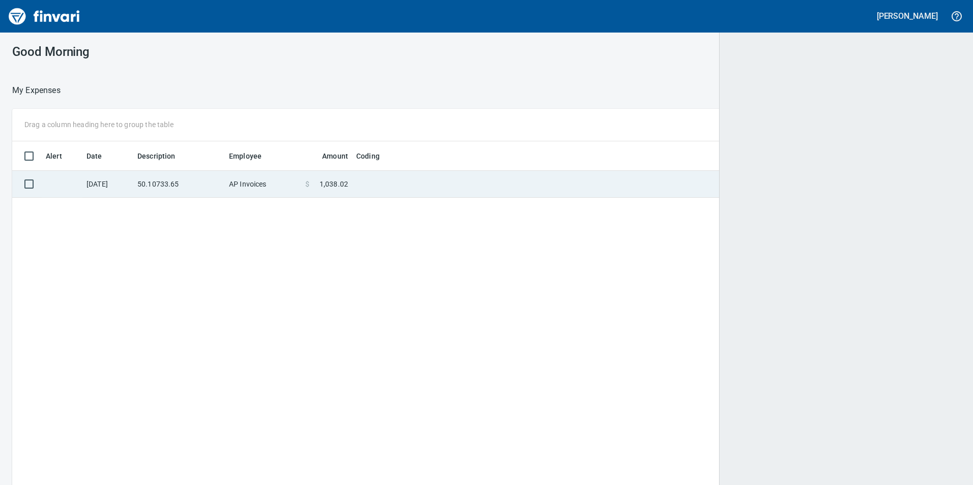
scroll to position [366, 931]
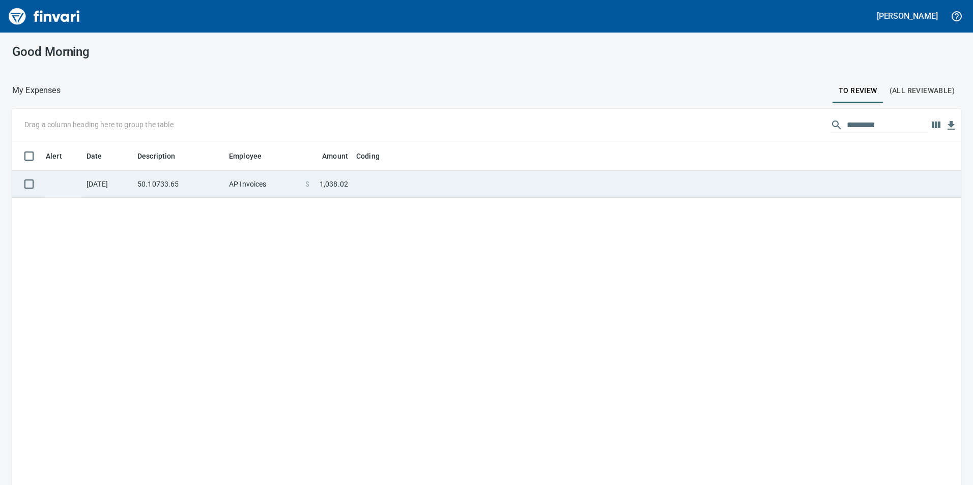
click at [194, 192] on td "50.10733.65" at bounding box center [179, 184] width 92 height 27
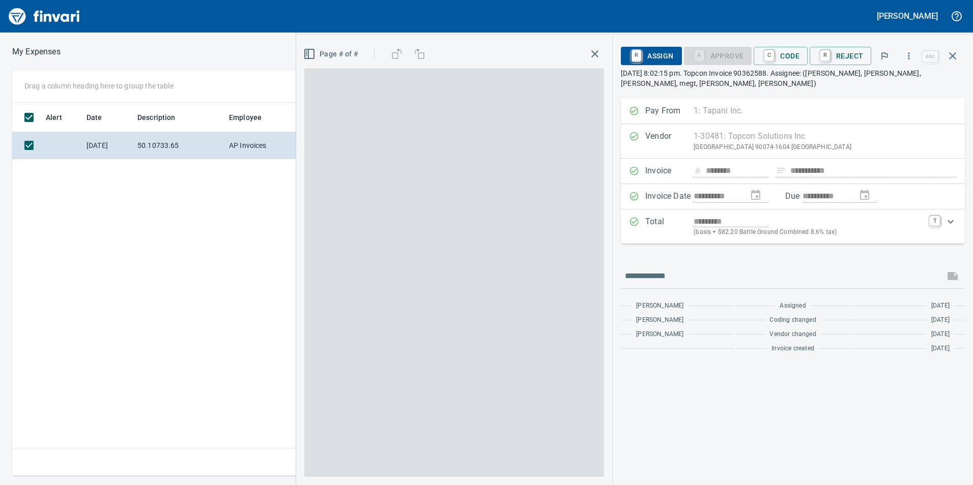
scroll to position [366, 686]
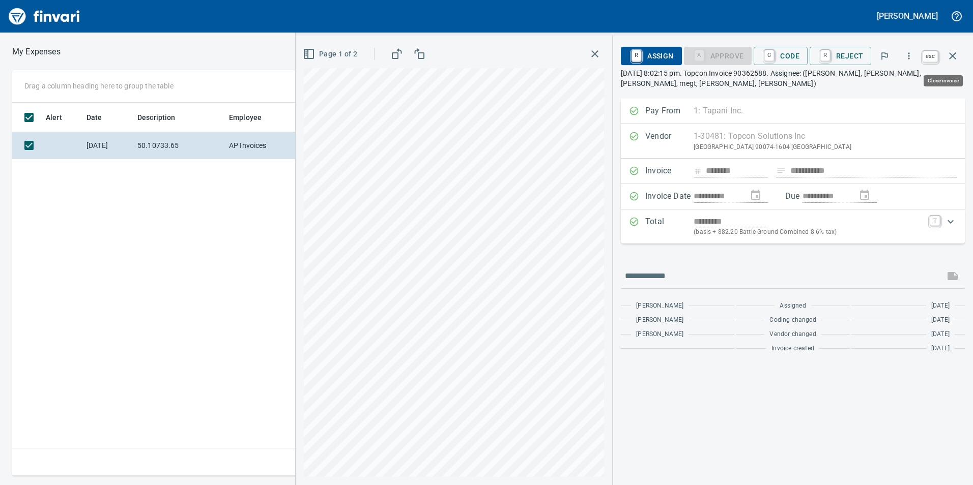
click at [955, 53] on icon "button" at bounding box center [952, 55] width 7 height 7
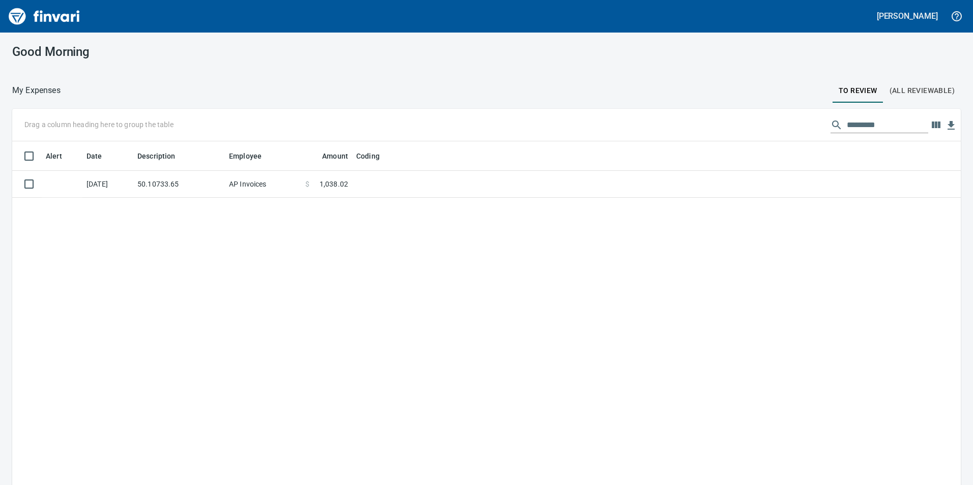
scroll to position [366, 933]
